Goal: Find contact information: Find contact information

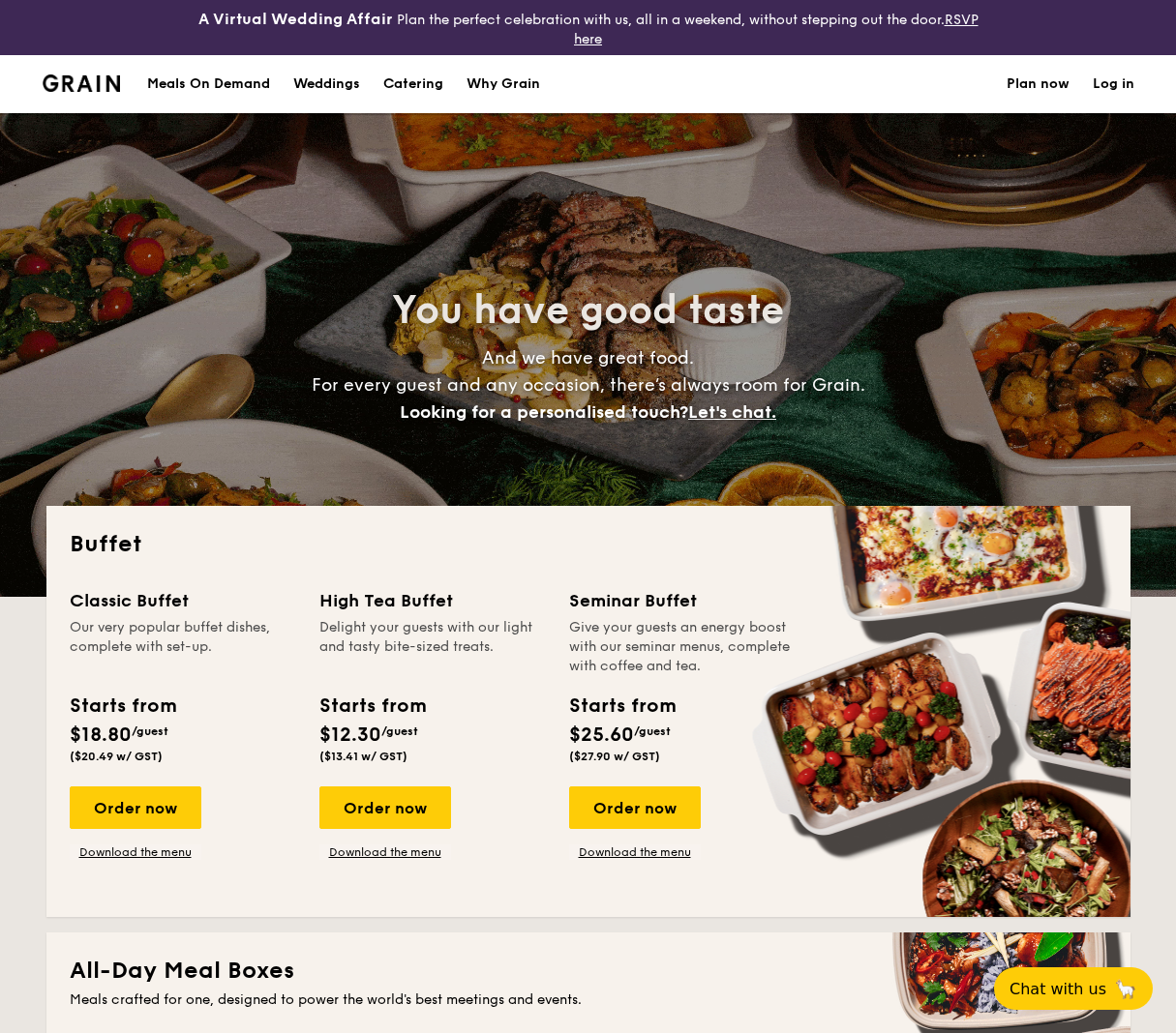
select select
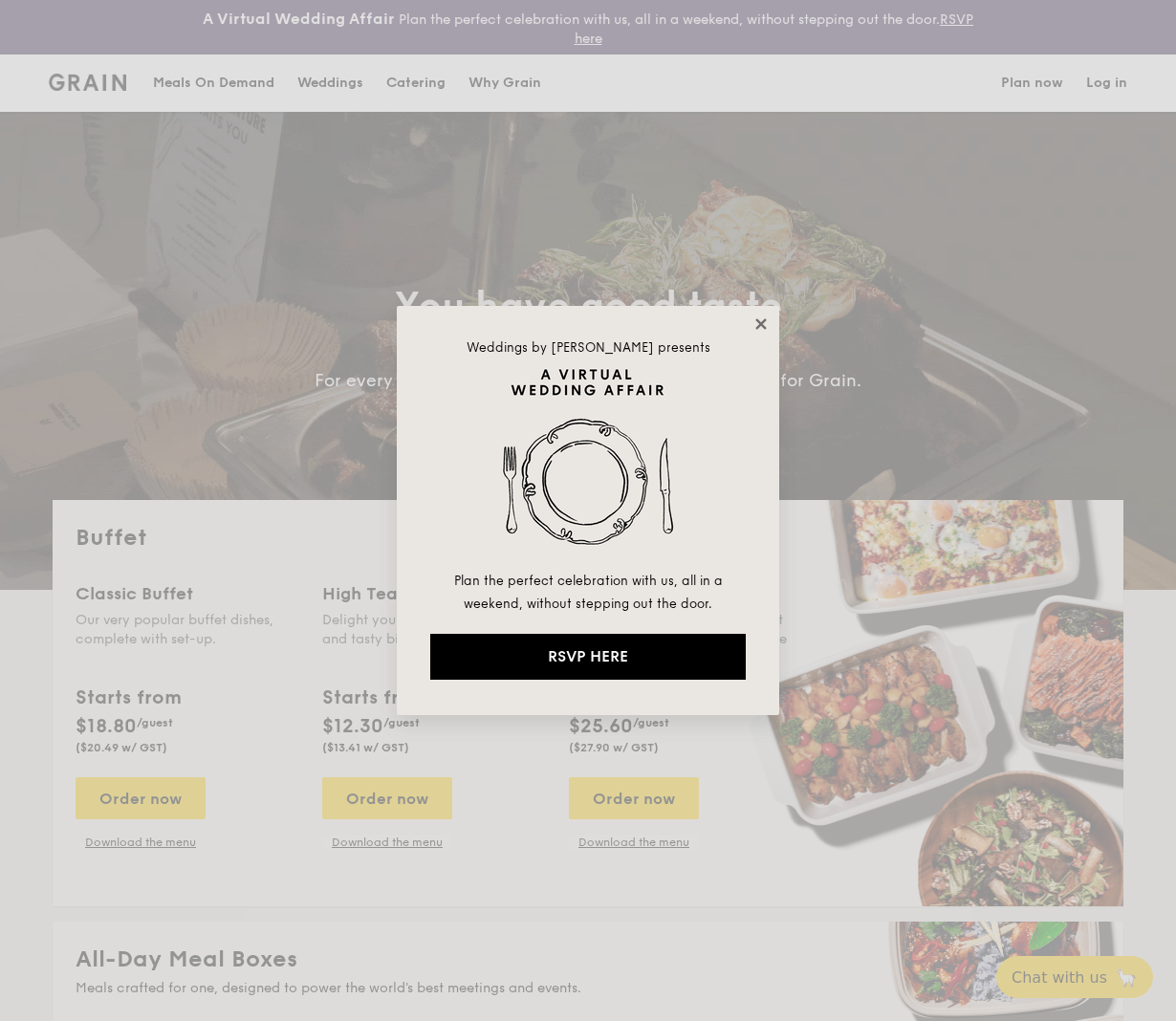
click at [757, 331] on icon at bounding box center [761, 324] width 18 height 18
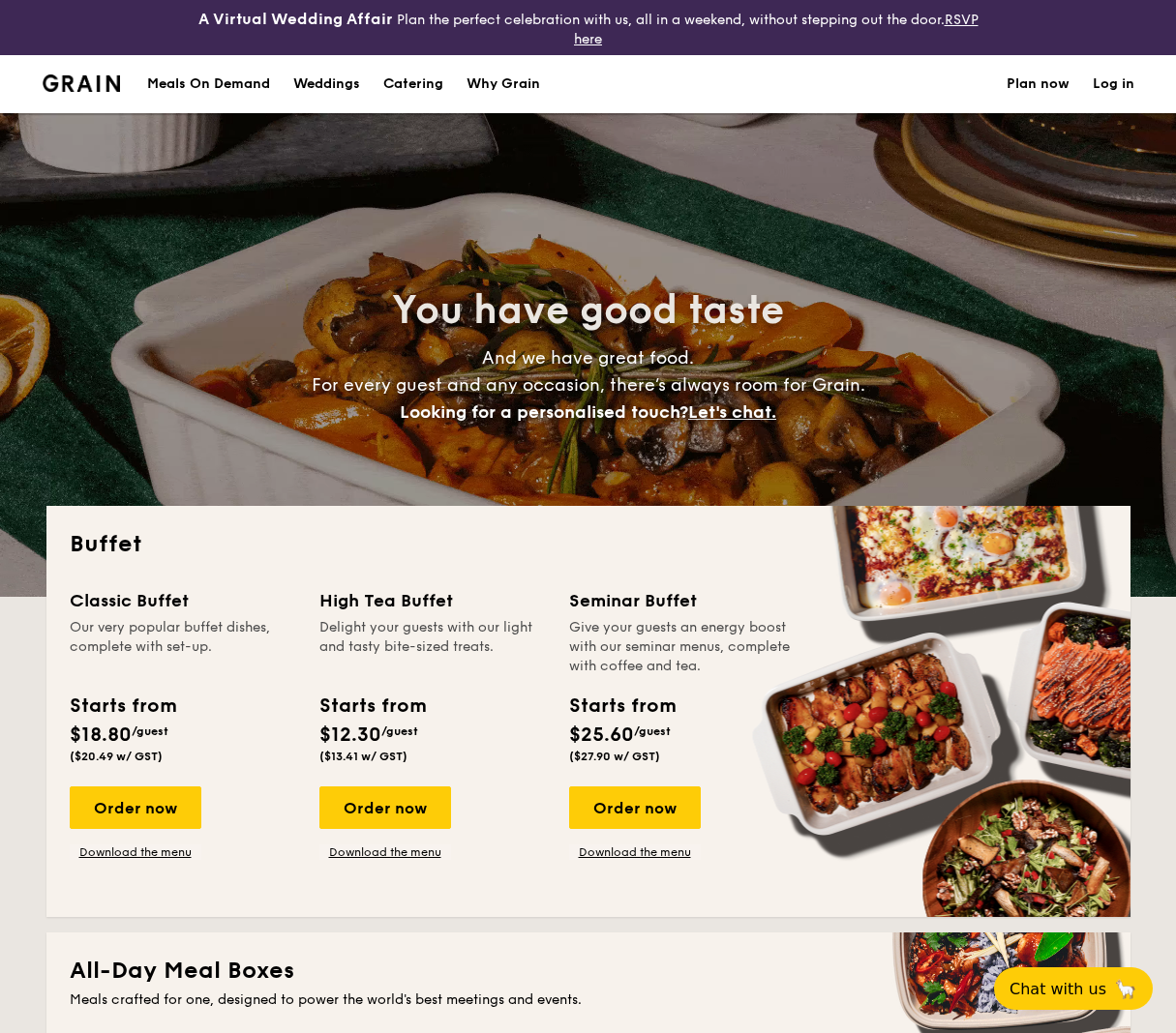
click at [410, 84] on h1 "Catering" at bounding box center [412, 84] width 59 height 58
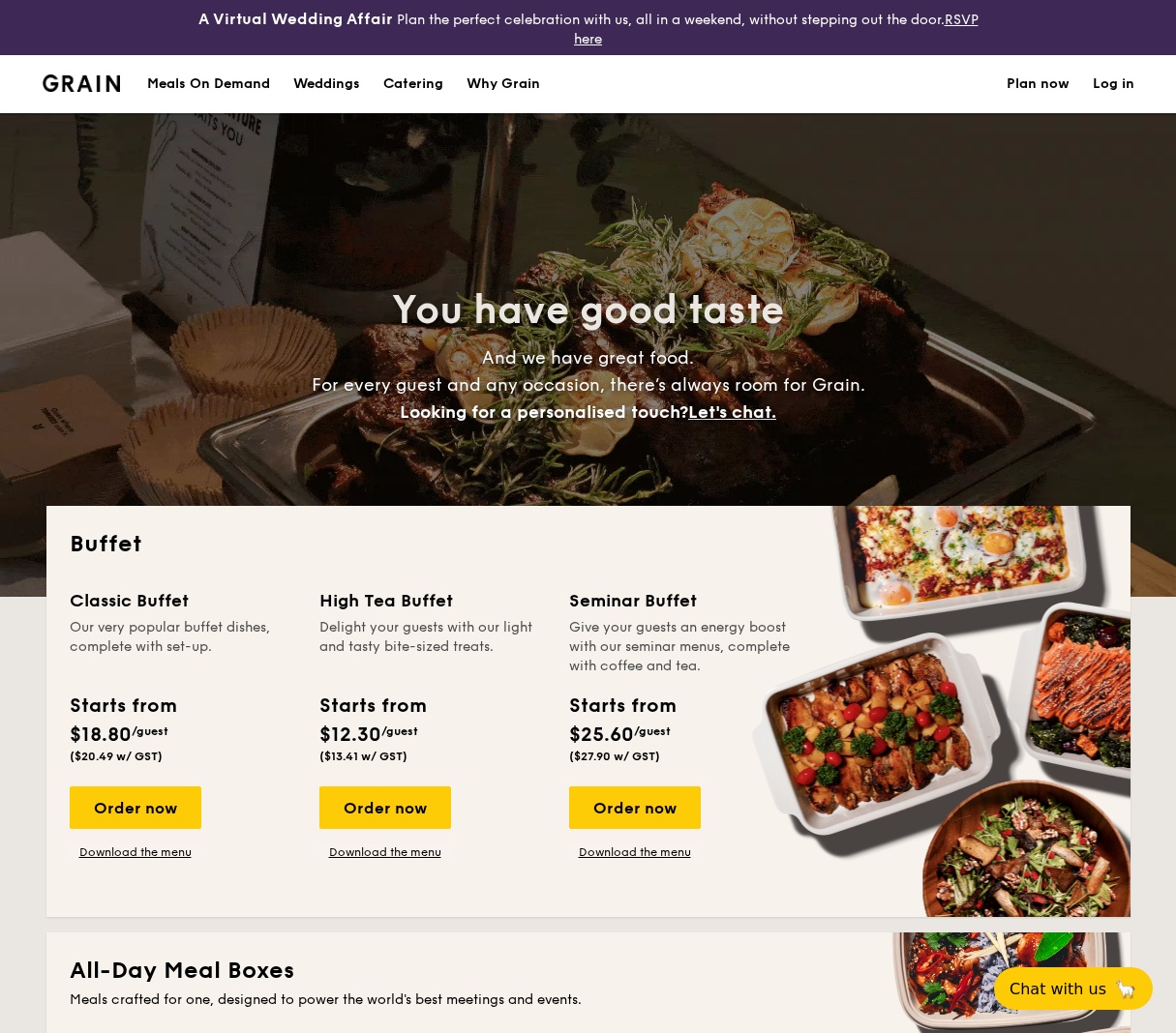
click at [410, 84] on h1 "Catering" at bounding box center [412, 84] width 59 height 58
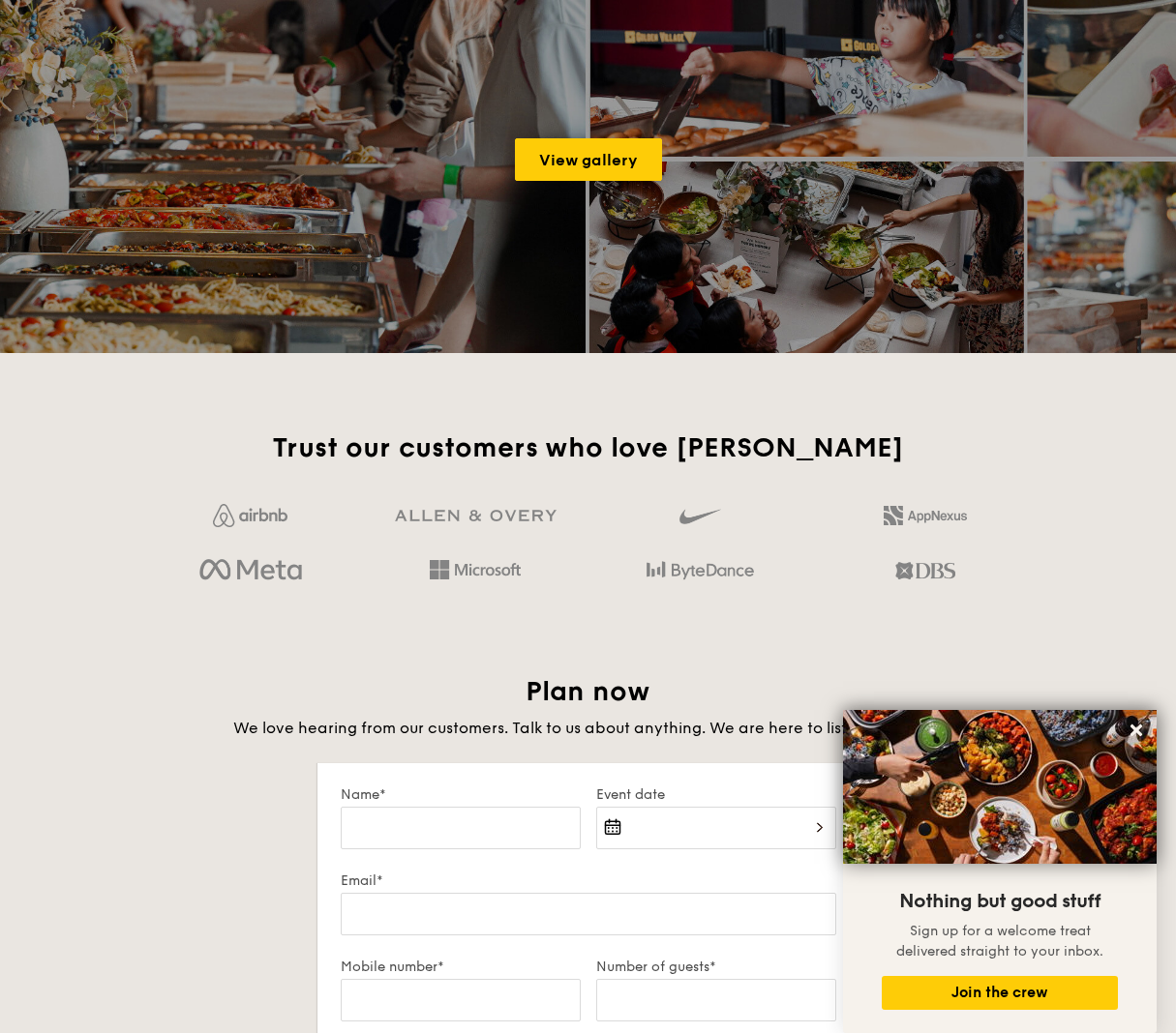
scroll to position [3615, 0]
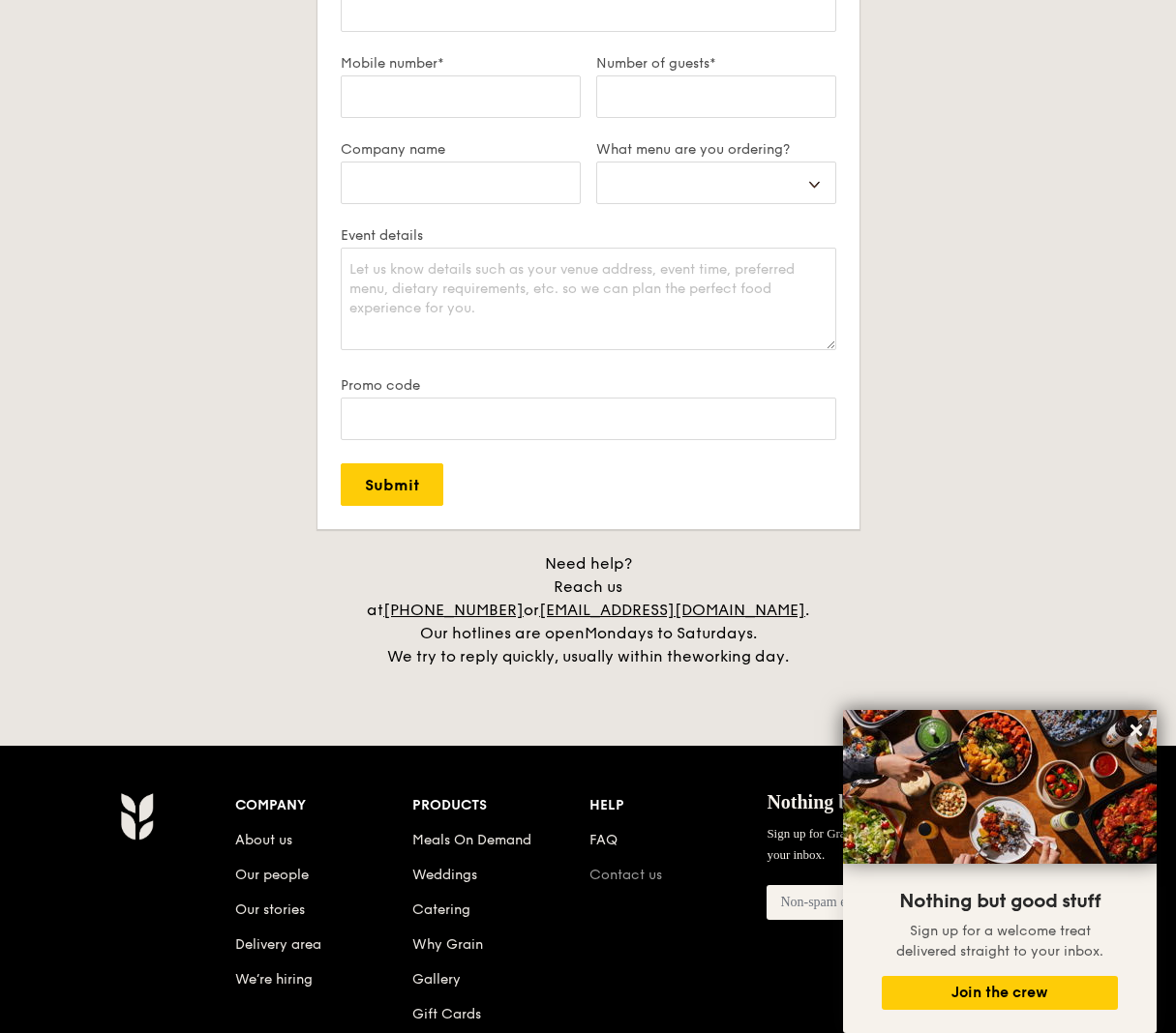
click at [628, 866] on link "Contact us" at bounding box center [625, 874] width 72 height 17
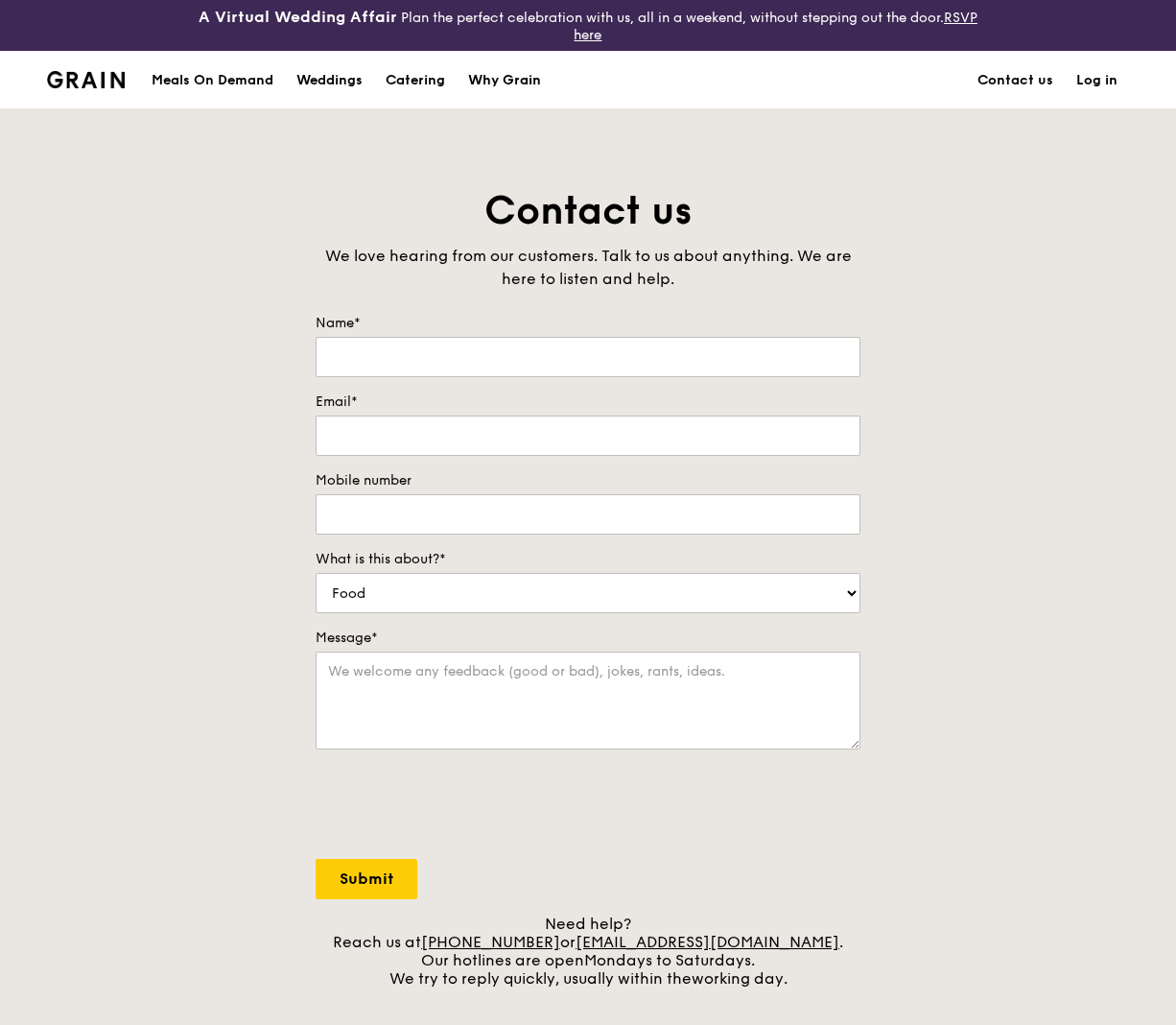
click at [518, 86] on div "Why Grain" at bounding box center [504, 81] width 73 height 58
